Goal: Navigation & Orientation: Find specific page/section

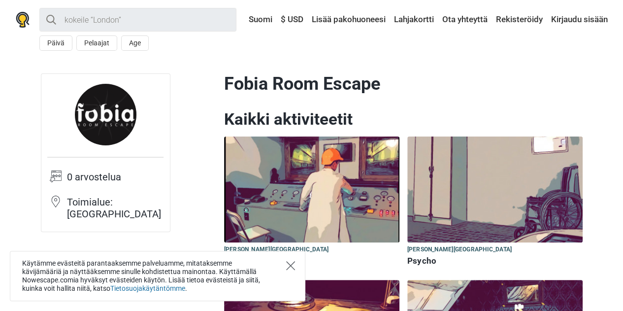
click at [291, 267] on icon "Close" at bounding box center [290, 265] width 9 height 9
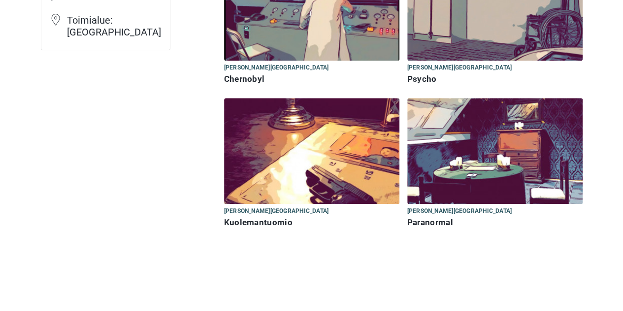
scroll to position [197, 0]
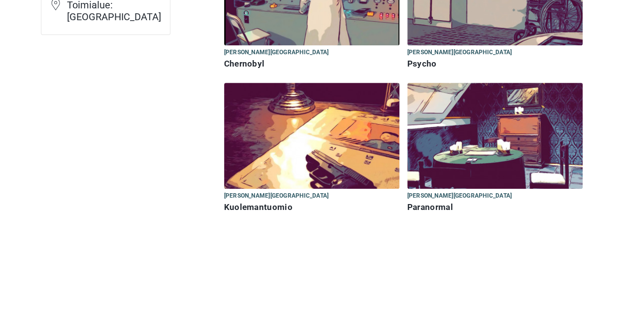
click at [257, 207] on h6 "Kuolemantuomio" at bounding box center [311, 207] width 175 height 10
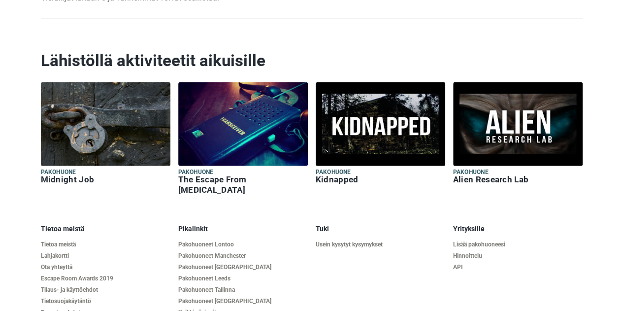
scroll to position [1150, 0]
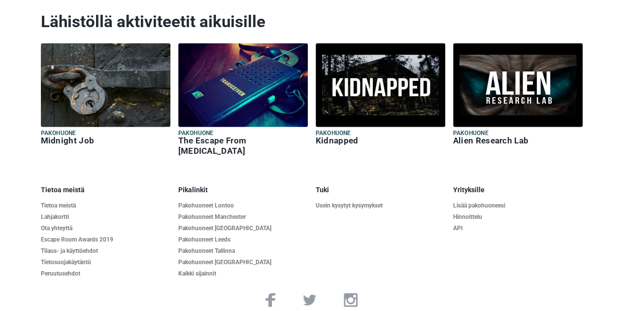
click at [65, 135] on h6 "Midnight Job" at bounding box center [105, 140] width 129 height 10
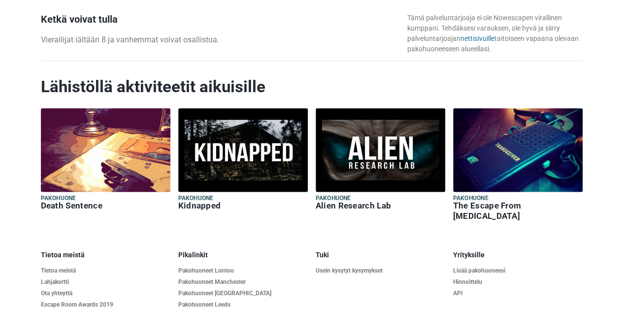
scroll to position [1034, 0]
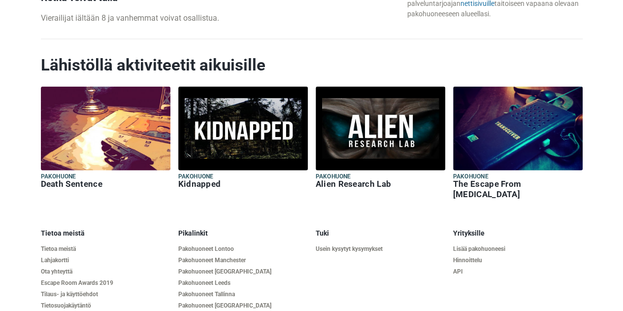
click at [504, 183] on h6 "The Escape From [MEDICAL_DATA] [PERSON_NAME]" at bounding box center [517, 189] width 129 height 21
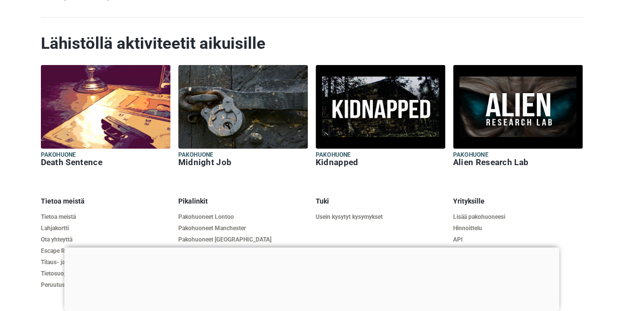
scroll to position [1364, 0]
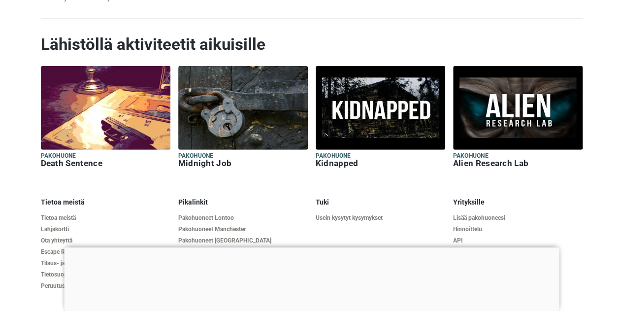
click at [193, 161] on h6 "Midnight Job" at bounding box center [242, 163] width 129 height 10
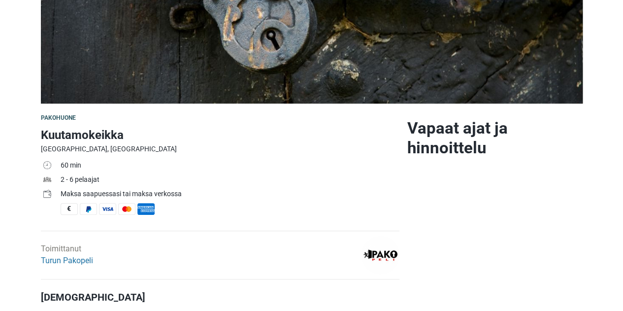
scroll to position [295, 0]
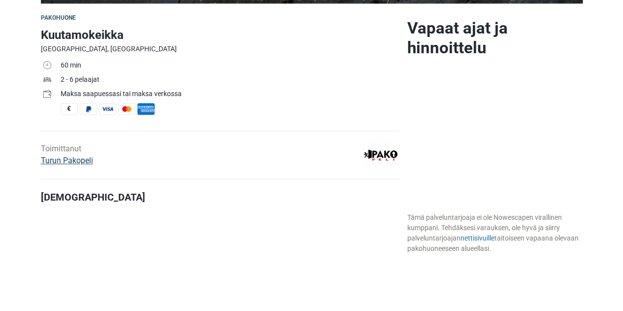
click at [64, 163] on link "Turun Pakopeli" at bounding box center [67, 160] width 52 height 9
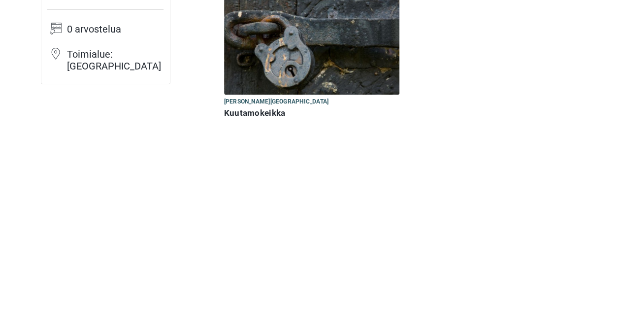
scroll to position [291, 0]
